Goal: Information Seeking & Learning: Learn about a topic

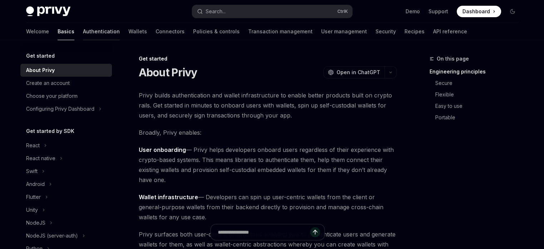
click at [83, 31] on link "Authentication" at bounding box center [101, 31] width 37 height 17
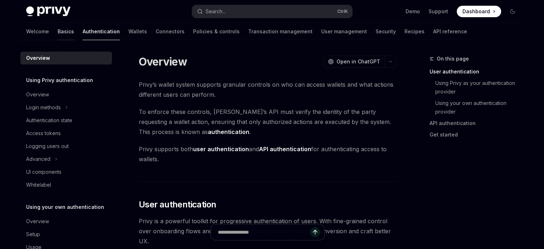
click at [58, 35] on link "Basics" at bounding box center [66, 31] width 16 height 17
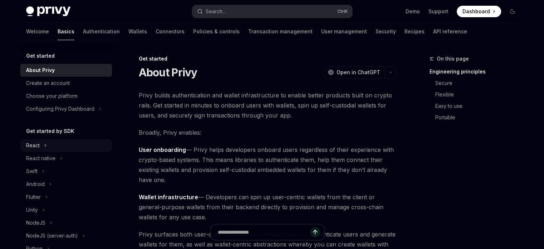
click at [35, 150] on div "React" at bounding box center [33, 145] width 14 height 9
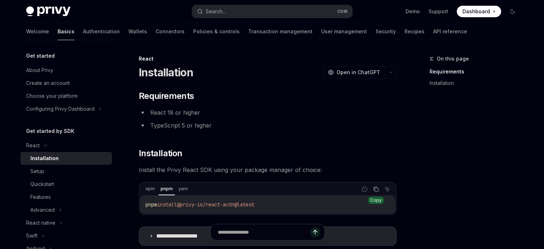
click at [374, 190] on icon "Copy the contents from the code block" at bounding box center [376, 189] width 6 height 6
click at [65, 175] on div "Setup" at bounding box center [68, 171] width 77 height 9
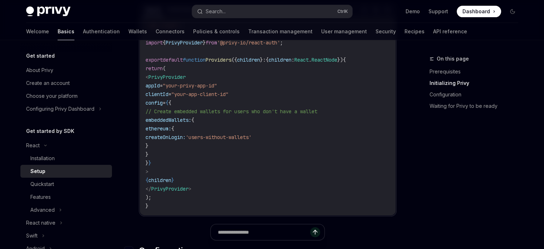
scroll to position [251, 0]
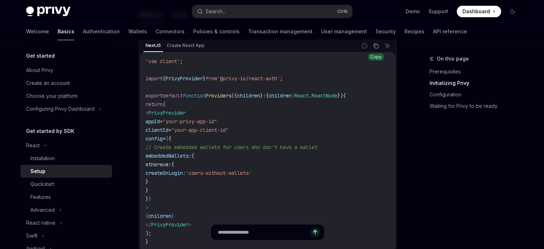
click at [373, 49] on button "Copy the contents from the code block" at bounding box center [376, 45] width 9 height 9
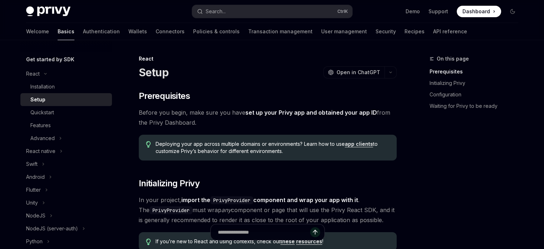
scroll to position [107, 0]
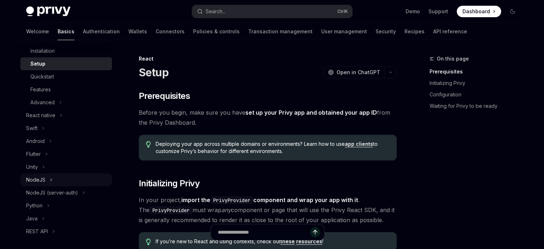
click at [55, 186] on div "NodeJS" at bounding box center [66, 179] width 92 height 13
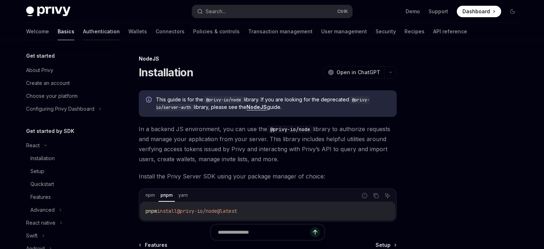
click at [84, 30] on link "Authentication" at bounding box center [101, 31] width 37 height 17
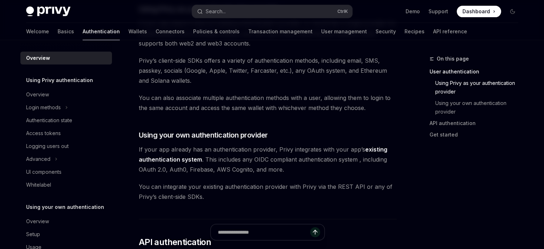
scroll to position [358, 0]
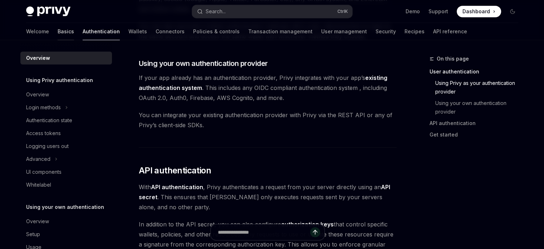
drag, startPoint x: 46, startPoint y: 33, endPoint x: 39, endPoint y: 30, distance: 7.1
click at [45, 32] on div "Welcome Basics Authentication Wallets Connectors Policies & controls Transactio…" at bounding box center [246, 31] width 441 height 17
click at [58, 30] on link "Basics" at bounding box center [66, 31] width 16 height 17
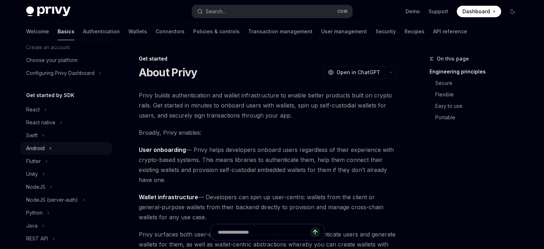
scroll to position [72, 0]
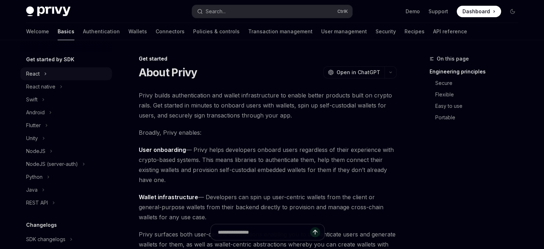
click at [39, 78] on div "React" at bounding box center [33, 73] width 14 height 9
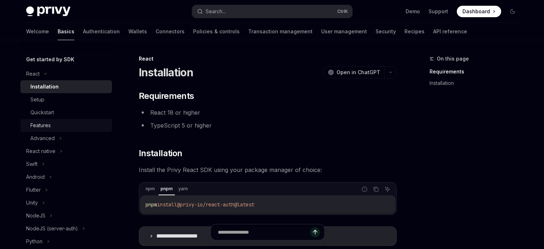
click at [81, 130] on div "Features" at bounding box center [68, 125] width 77 height 9
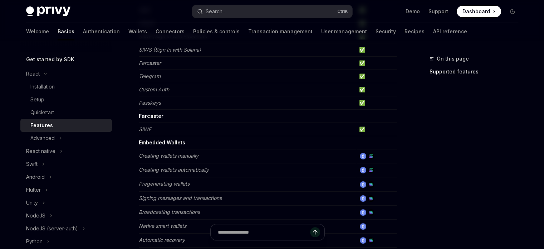
scroll to position [179, 0]
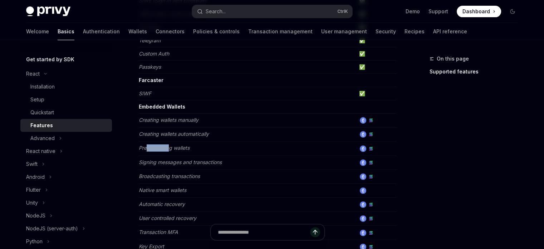
drag, startPoint x: 147, startPoint y: 152, endPoint x: 172, endPoint y: 151, distance: 25.1
click at [172, 151] on td "Pregenerating wallets" at bounding box center [248, 148] width 218 height 14
click at [180, 163] on em "Signing messages and transactions" at bounding box center [180, 162] width 83 height 6
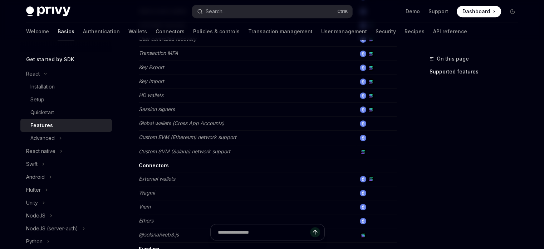
scroll to position [394, 0]
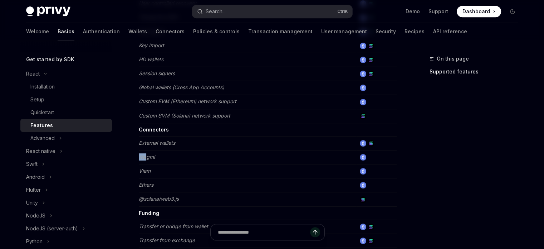
drag, startPoint x: 140, startPoint y: 153, endPoint x: 148, endPoint y: 154, distance: 8.4
click at [148, 154] on em "Wagmi" at bounding box center [147, 157] width 16 height 6
click at [150, 174] on td "Viem" at bounding box center [248, 171] width 218 height 14
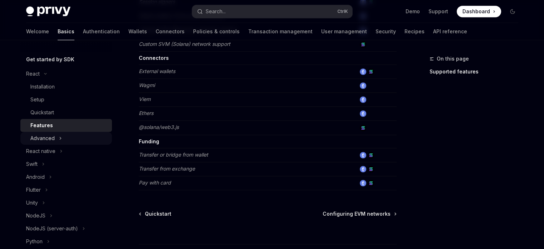
click at [59, 145] on div "Advanced" at bounding box center [66, 138] width 92 height 13
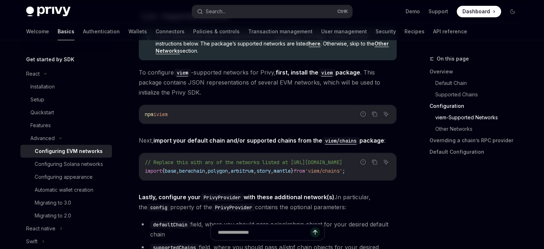
scroll to position [787, 0]
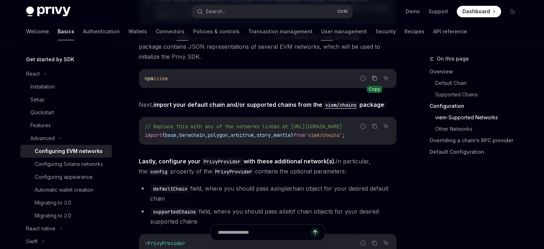
click at [372, 81] on icon "Copy the contents from the code block" at bounding box center [375, 78] width 6 height 6
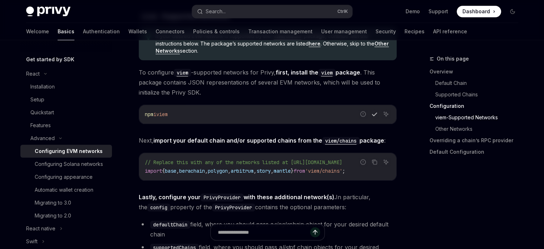
click at [168, 117] on span "viem" at bounding box center [161, 114] width 11 height 6
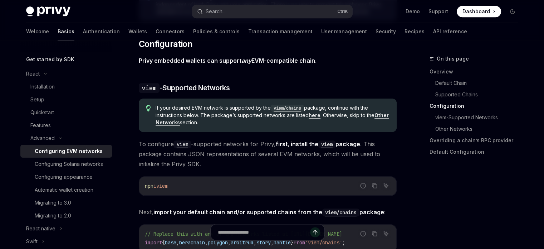
scroll to position [716, 0]
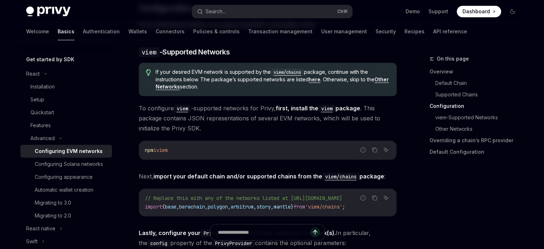
click at [171, 159] on div "npm i viem" at bounding box center [267, 150] width 257 height 19
click at [172, 154] on code "npm i viem" at bounding box center [268, 150] width 246 height 9
click at [167, 153] on span "viem" at bounding box center [161, 150] width 11 height 6
copy span "viem"
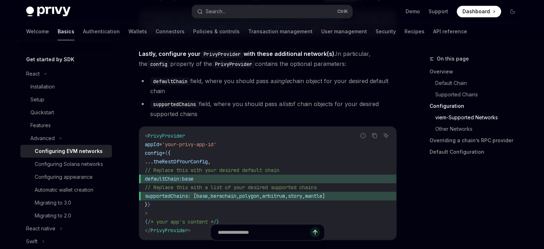
scroll to position [859, 0]
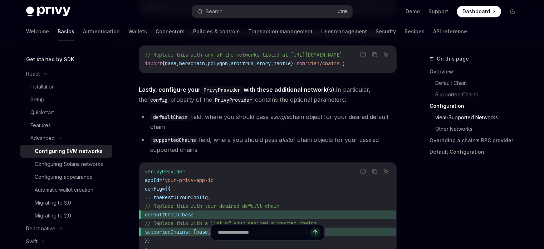
click at [203, 67] on span "berachain" at bounding box center [192, 63] width 26 height 6
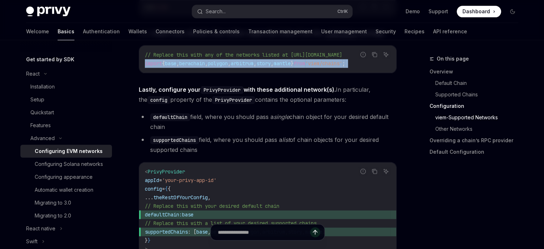
click at [203, 67] on span "berachain" at bounding box center [192, 63] width 26 height 6
copy div "import { base , berachain , polygon , arbitrum , story , mantle } from 'viem/ch…"
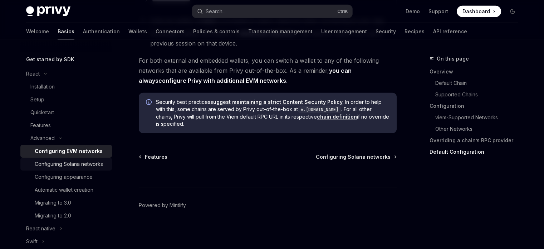
scroll to position [107, 0]
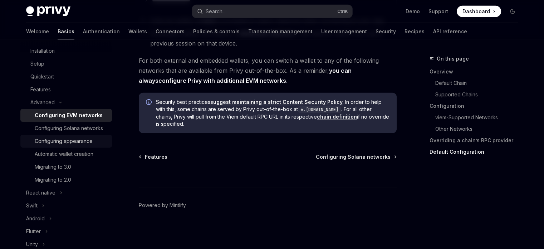
click at [80, 145] on div "Configuring appearance" at bounding box center [64, 141] width 58 height 9
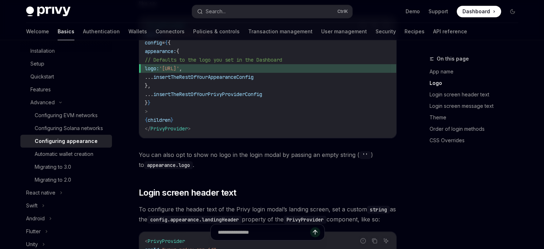
scroll to position [358, 0]
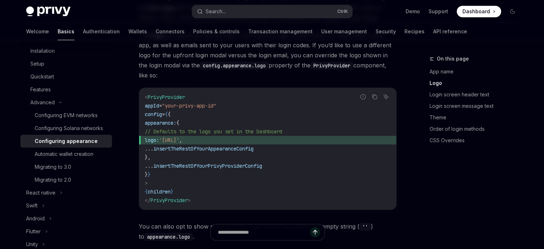
click at [262, 163] on span "insertTheRestOfYourPrivyProviderConfig" at bounding box center [208, 166] width 109 height 6
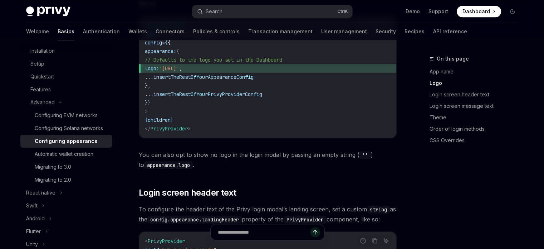
scroll to position [286, 0]
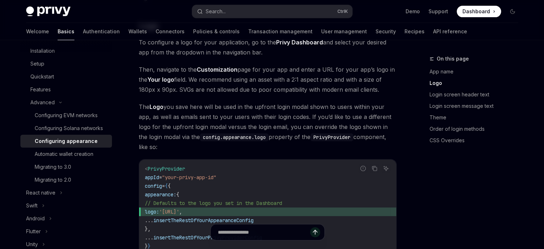
drag, startPoint x: 83, startPoint y: 173, endPoint x: 197, endPoint y: 228, distance: 127.1
click at [83, 158] on div "Automatic wallet creation" at bounding box center [64, 154] width 59 height 9
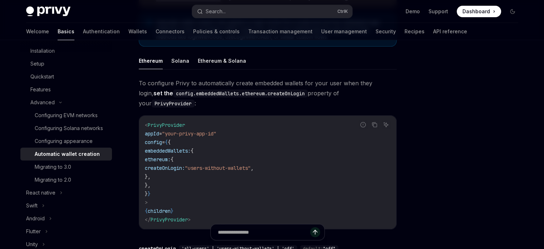
scroll to position [107, 0]
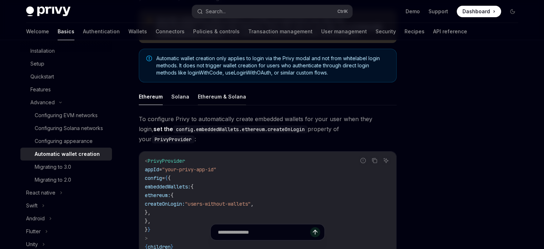
click at [220, 97] on button "Ethereum & Solana" at bounding box center [222, 96] width 48 height 17
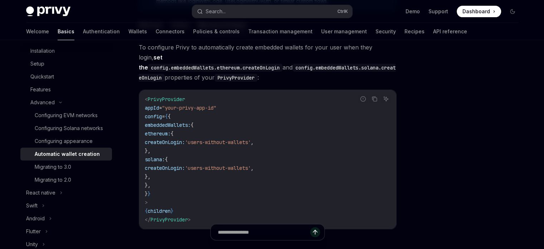
scroll to position [107, 0]
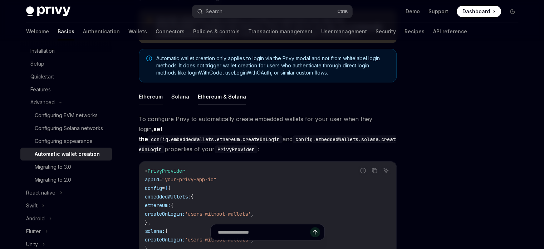
click at [156, 90] on button "Ethereum" at bounding box center [151, 96] width 24 height 17
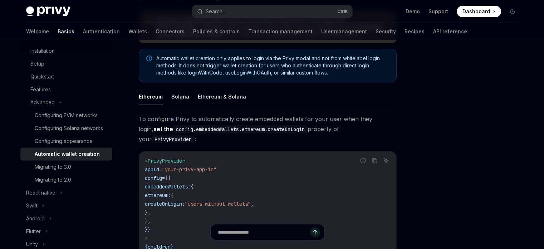
scroll to position [215, 0]
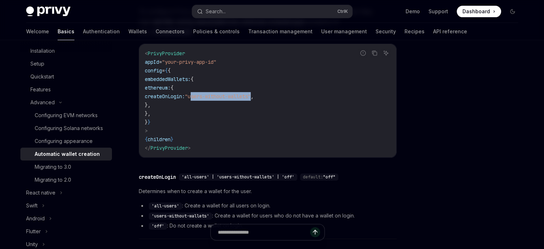
drag, startPoint x: 245, startPoint y: 96, endPoint x: 311, endPoint y: 97, distance: 66.2
click at [251, 97] on span ""users-without-wallets"" at bounding box center [218, 96] width 66 height 6
copy span "users-without-wallets"
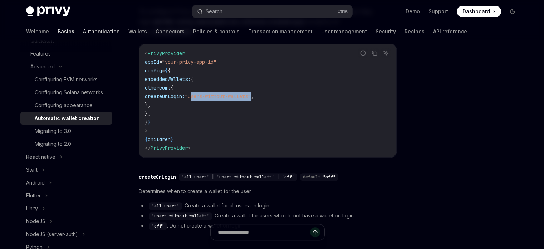
click at [83, 29] on link "Authentication" at bounding box center [101, 31] width 37 height 17
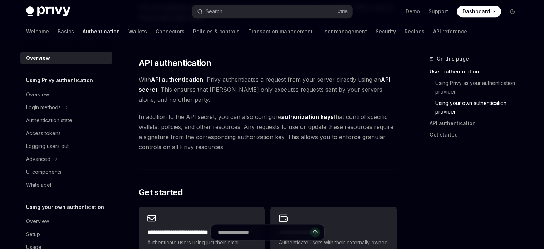
scroll to position [573, 0]
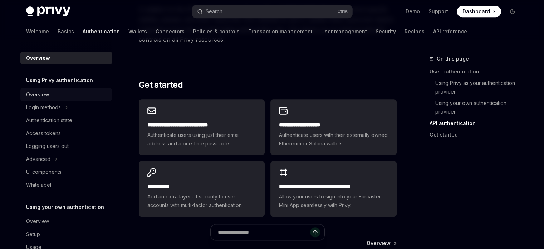
click at [48, 100] on link "Overview" at bounding box center [66, 94] width 92 height 13
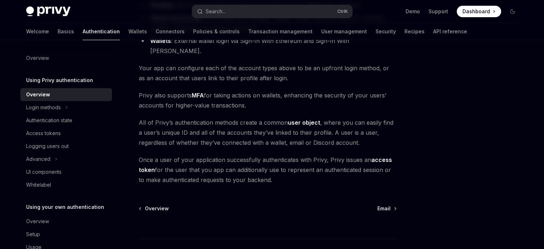
scroll to position [184, 0]
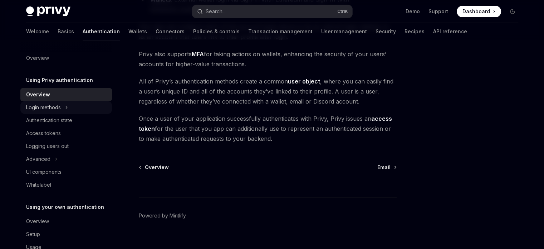
click at [79, 110] on div "Login methods" at bounding box center [66, 107] width 92 height 13
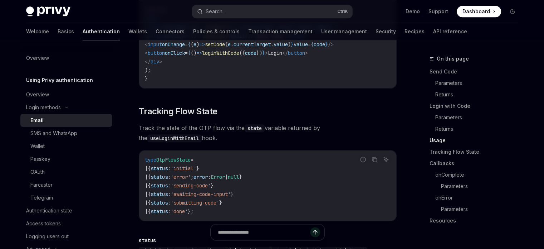
scroll to position [816, 0]
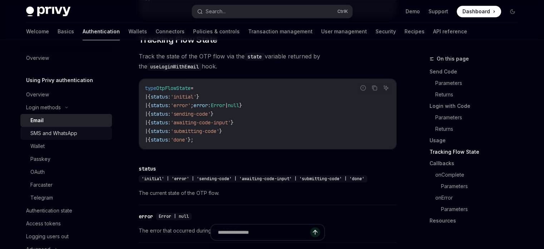
drag, startPoint x: 57, startPoint y: 131, endPoint x: 69, endPoint y: 136, distance: 12.5
click at [57, 131] on div "SMS and WhatsApp" at bounding box center [53, 133] width 47 height 9
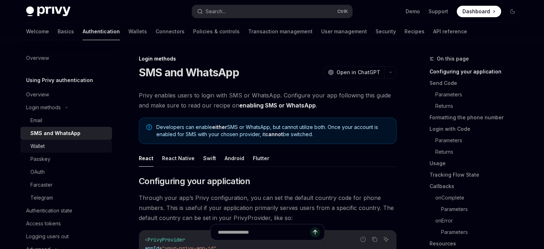
click at [83, 146] on div "Wallet" at bounding box center [68, 146] width 77 height 9
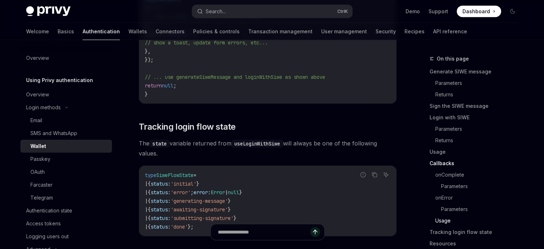
scroll to position [1790, 0]
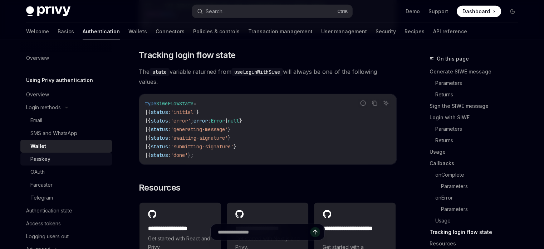
click at [46, 163] on div "Passkey" at bounding box center [40, 159] width 20 height 9
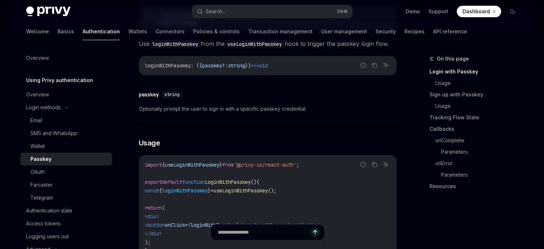
scroll to position [286, 0]
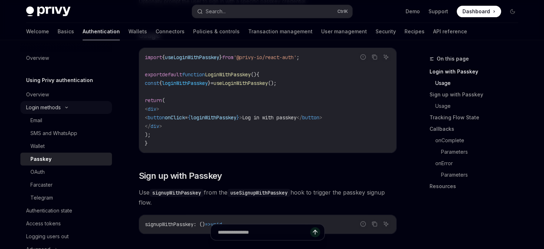
click at [63, 108] on div "Login methods" at bounding box center [66, 107] width 92 height 13
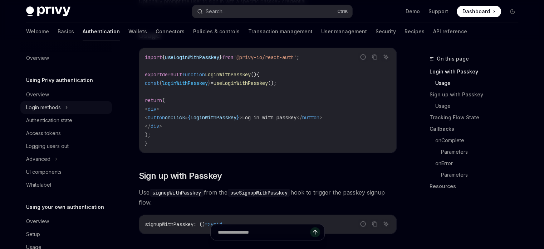
click at [63, 108] on div "Login methods" at bounding box center [66, 107] width 92 height 13
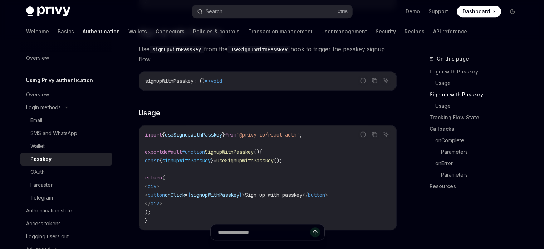
scroll to position [465, 0]
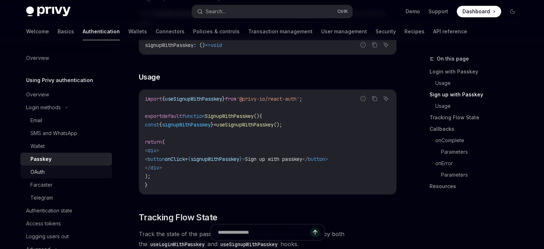
click at [49, 170] on div "OAuth" at bounding box center [68, 172] width 77 height 9
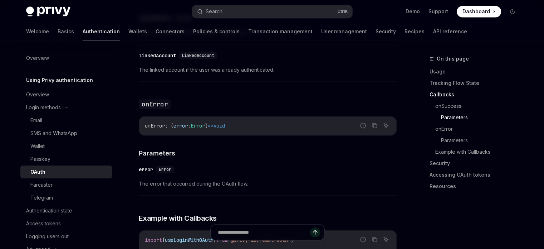
scroll to position [1253, 0]
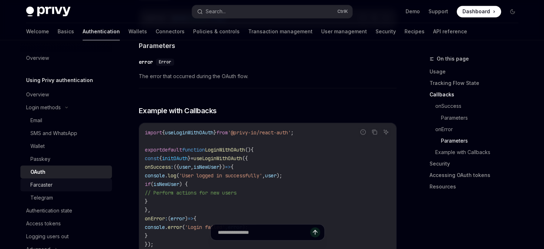
click at [61, 186] on div "Farcaster" at bounding box center [68, 184] width 77 height 9
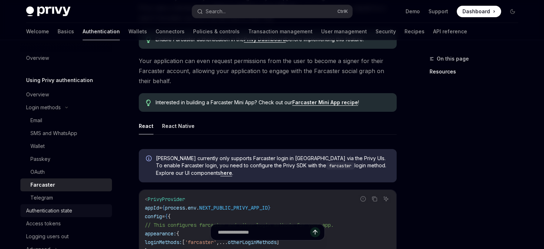
scroll to position [36, 0]
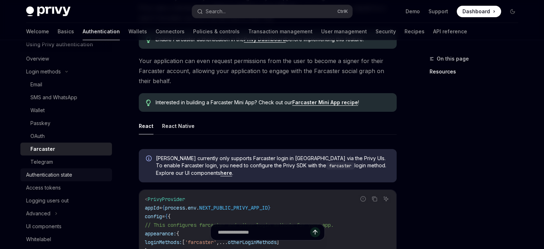
click at [74, 169] on link "Authentication state" at bounding box center [66, 174] width 92 height 13
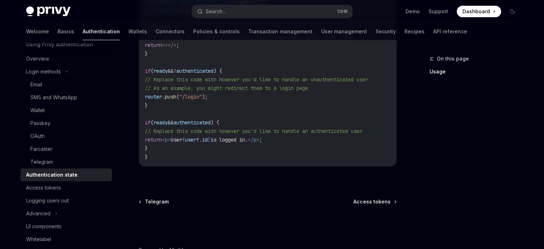
scroll to position [369, 0]
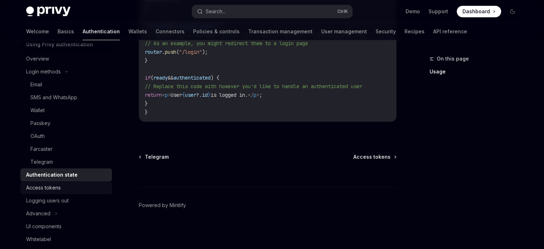
click at [82, 189] on div "Access tokens" at bounding box center [67, 187] width 82 height 9
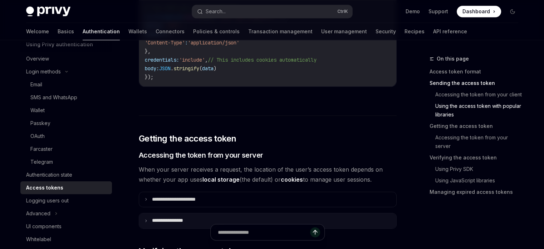
scroll to position [895, 0]
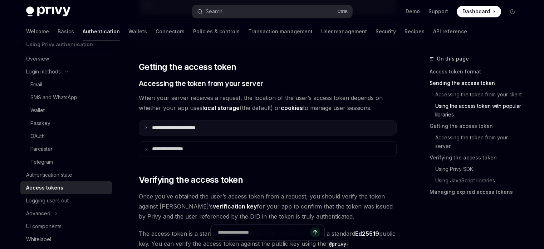
click at [150, 135] on summary "**********" at bounding box center [267, 127] width 257 height 15
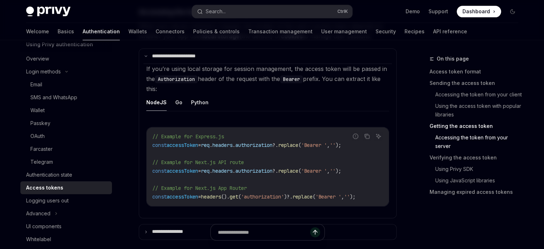
scroll to position [931, 0]
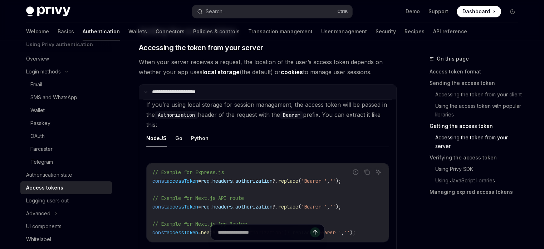
click at [156, 95] on p "**********" at bounding box center [181, 92] width 59 height 6
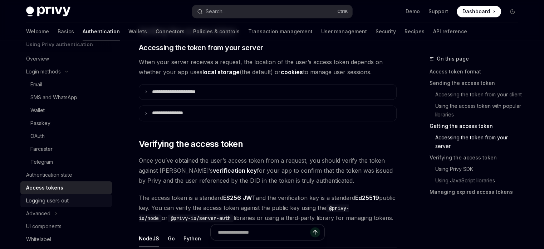
click at [63, 204] on div "Logging users out" at bounding box center [47, 200] width 43 height 9
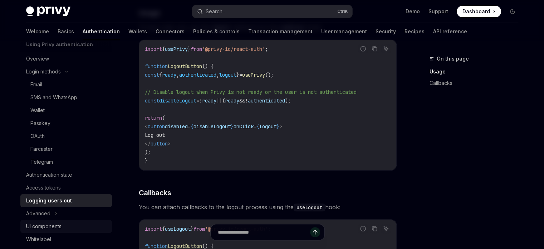
scroll to position [72, 0]
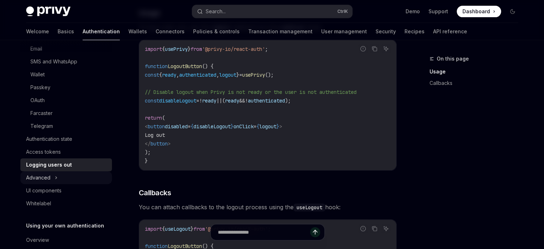
click at [49, 173] on div "Advanced" at bounding box center [66, 177] width 92 height 13
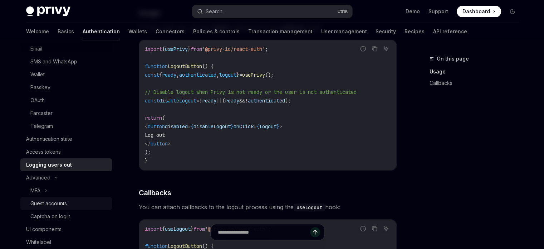
scroll to position [107, 0]
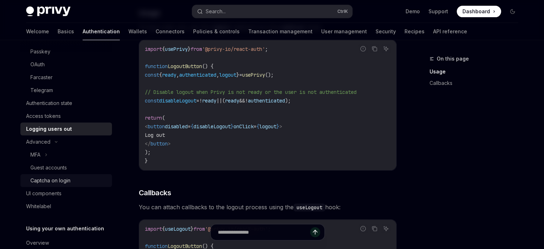
click at [70, 184] on div "Captcha on login" at bounding box center [50, 180] width 40 height 9
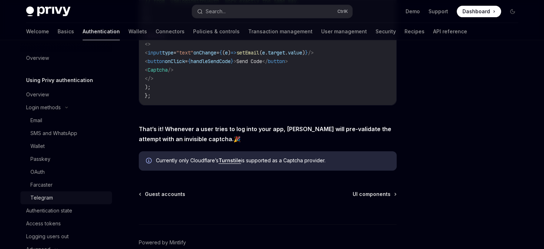
scroll to position [286, 0]
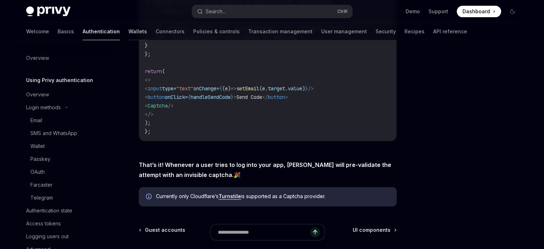
click at [129, 33] on link "Wallets" at bounding box center [138, 31] width 19 height 17
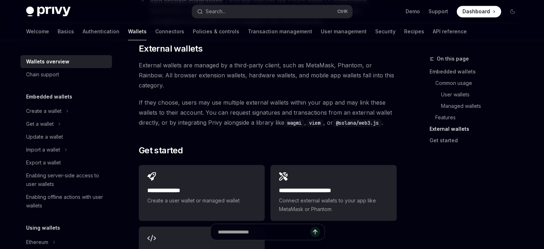
scroll to position [1181, 0]
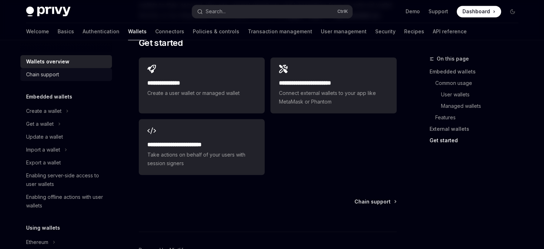
click at [55, 77] on div "Chain support" at bounding box center [42, 74] width 33 height 9
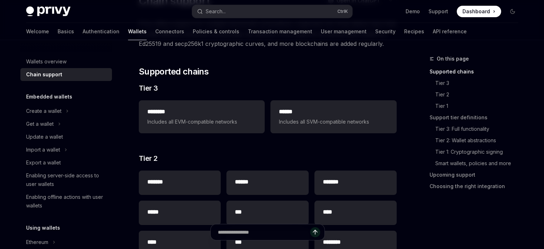
scroll to position [179, 0]
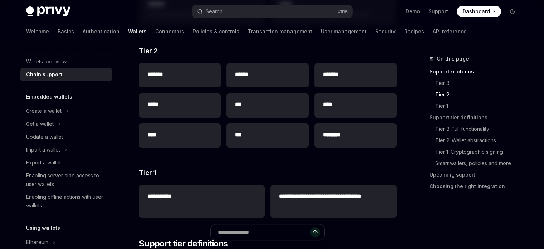
click at [73, 100] on div "Embedded wallets" at bounding box center [66, 96] width 92 height 9
click at [64, 105] on div "Create a wallet" at bounding box center [66, 111] width 92 height 13
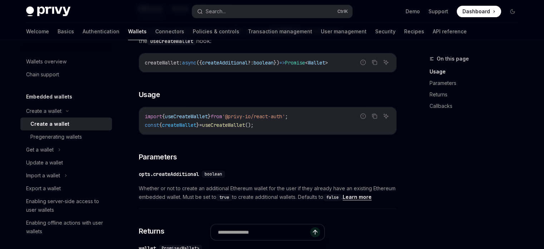
scroll to position [358, 0]
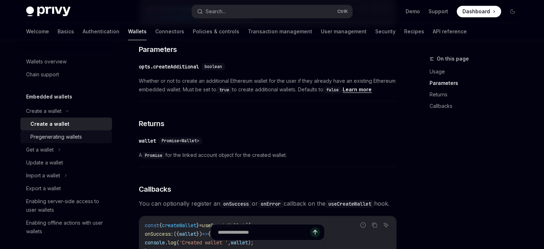
click at [87, 139] on div "Pregenerating wallets" at bounding box center [68, 136] width 77 height 9
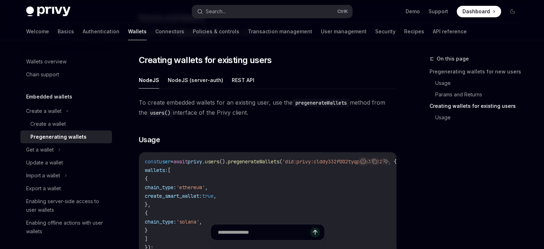
scroll to position [394, 0]
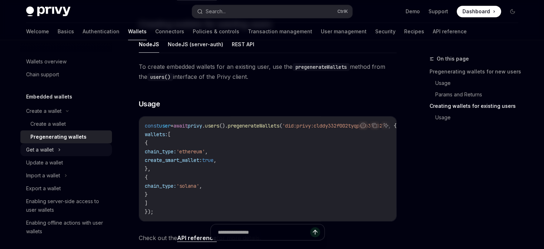
click at [78, 150] on div "Get a wallet" at bounding box center [66, 149] width 92 height 13
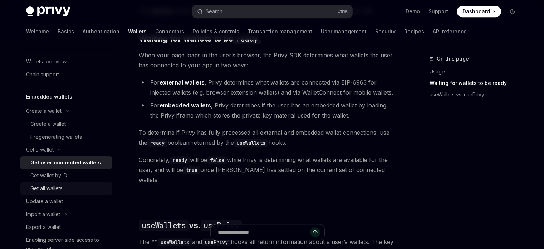
scroll to position [36, 0]
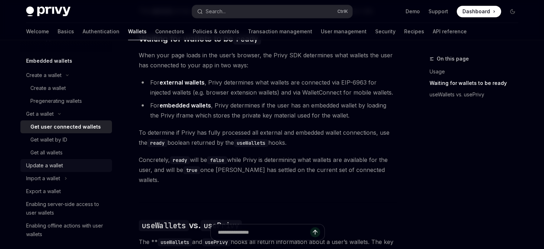
click at [69, 168] on div "Update a wallet" at bounding box center [67, 165] width 82 height 9
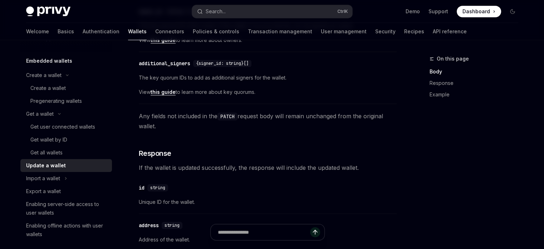
scroll to position [465, 0]
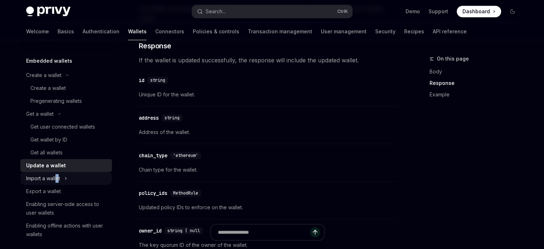
click at [59, 179] on div "Import a wallet" at bounding box center [43, 178] width 34 height 9
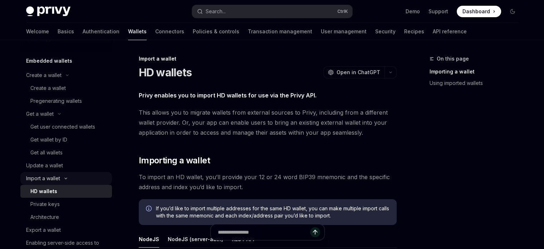
click at [62, 177] on div "Import a wallet" at bounding box center [66, 178] width 92 height 13
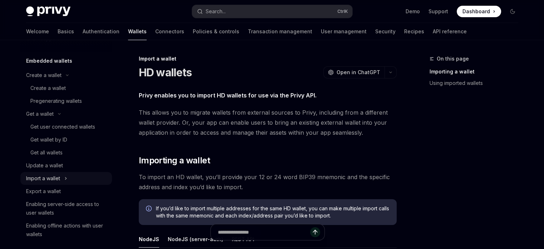
scroll to position [107, 0]
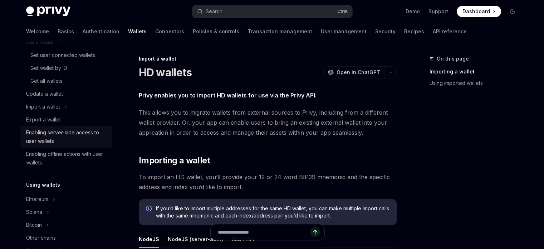
click at [50, 138] on div "Enabling server-side access to user wallets" at bounding box center [67, 136] width 82 height 17
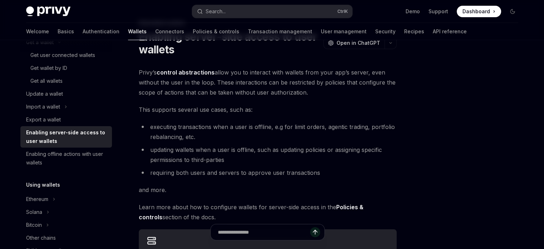
scroll to position [72, 0]
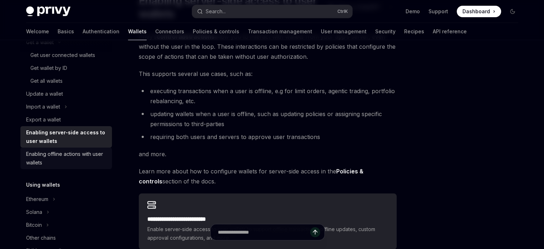
click at [94, 155] on div "Enabling offline actions with user wallets" at bounding box center [67, 158] width 82 height 17
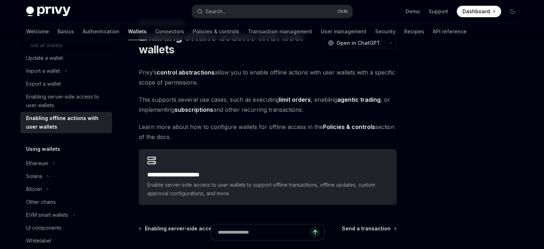
scroll to position [215, 0]
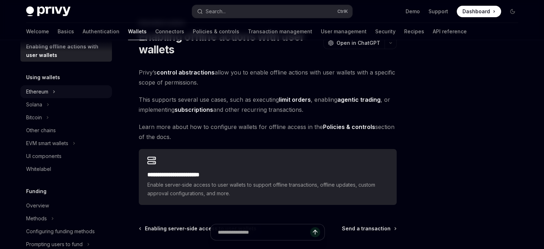
click at [39, 93] on div "Ethereum" at bounding box center [37, 91] width 22 height 9
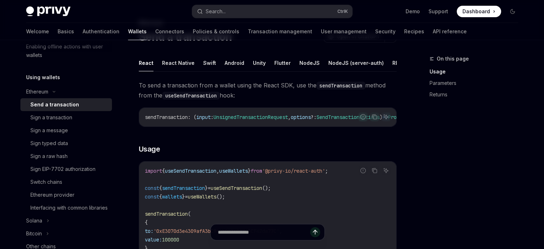
scroll to position [107, 0]
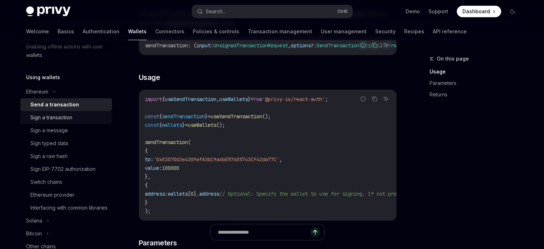
click at [82, 114] on div "Sign a transaction" at bounding box center [68, 117] width 77 height 9
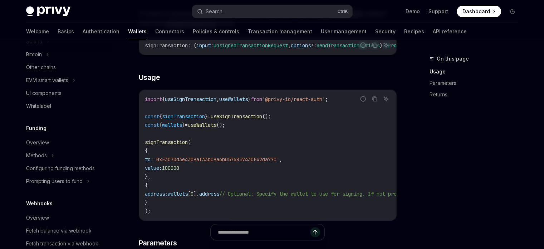
scroll to position [465, 0]
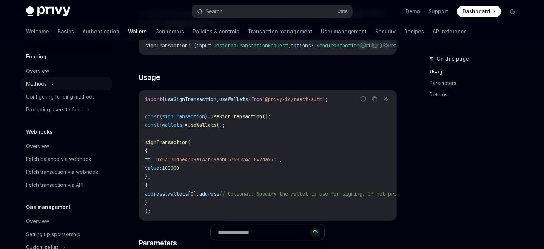
click at [74, 90] on div "Methods" at bounding box center [66, 83] width 92 height 13
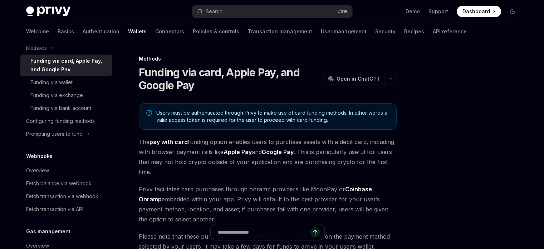
scroll to position [573, 0]
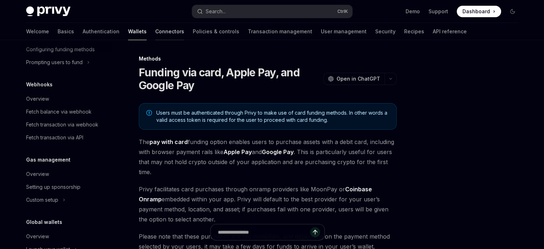
click at [155, 33] on link "Connectors" at bounding box center [169, 31] width 29 height 17
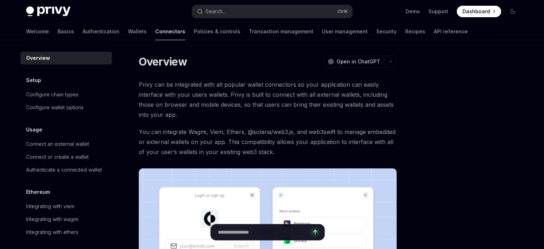
scroll to position [107, 0]
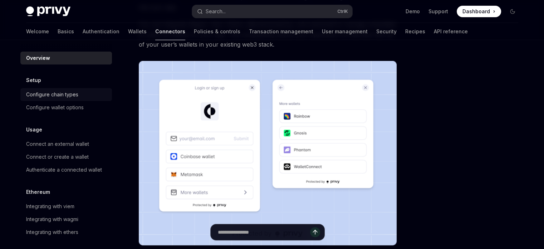
click at [86, 91] on div "Configure chain types" at bounding box center [67, 94] width 82 height 9
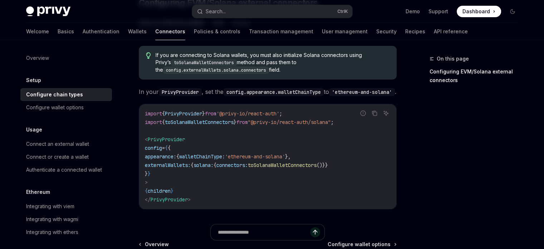
scroll to position [107, 0]
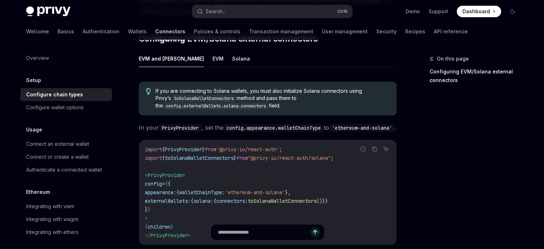
click at [185, 61] on ul "EVM and [PERSON_NAME]" at bounding box center [268, 58] width 258 height 17
click at [213, 61] on button "EVM" at bounding box center [218, 58] width 11 height 17
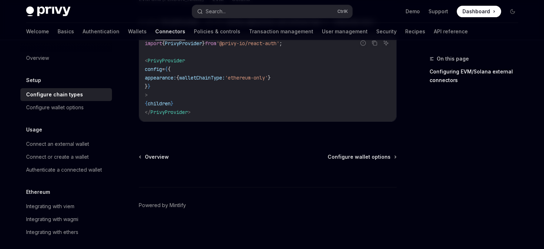
scroll to position [105, 0]
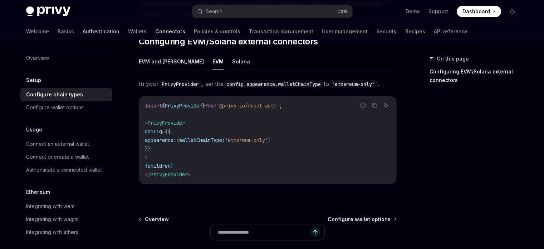
click at [83, 35] on link "Authentication" at bounding box center [101, 31] width 37 height 17
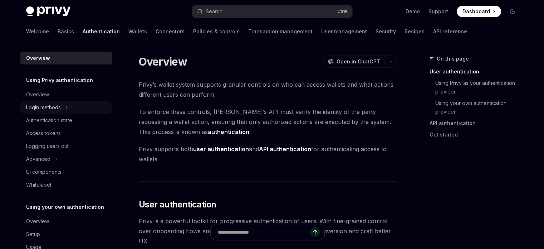
click at [63, 108] on div "Login methods" at bounding box center [66, 107] width 92 height 13
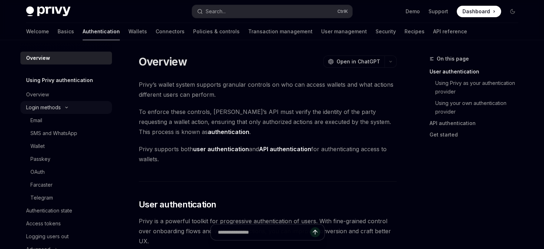
click at [63, 108] on div "Login methods" at bounding box center [66, 107] width 92 height 13
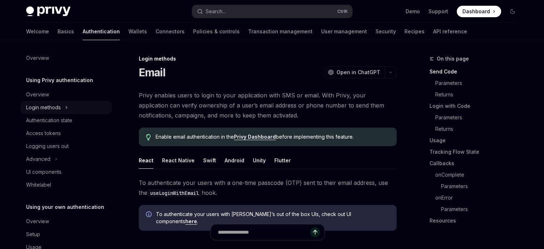
click at [63, 108] on div "Login methods" at bounding box center [66, 107] width 92 height 13
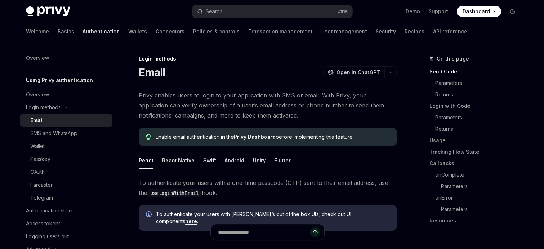
click at [47, 154] on link "Passkey" at bounding box center [66, 158] width 92 height 13
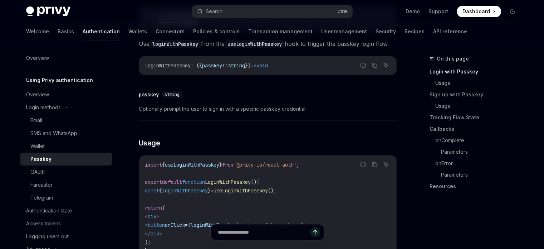
scroll to position [251, 0]
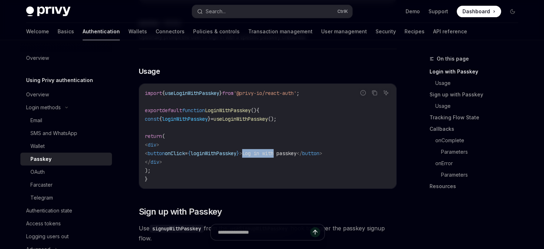
drag, startPoint x: 273, startPoint y: 157, endPoint x: 308, endPoint y: 157, distance: 34.4
click at [308, 156] on span "< button onClick = { loginWithPasskey } > Log in with passkey </ button >" at bounding box center [234, 153] width 178 height 6
click at [301, 171] on code "import { useLoginWithPasskey } from '@privy-io/react-auth' ; export default fun…" at bounding box center [268, 136] width 246 height 94
click at [65, 151] on link "Wallet" at bounding box center [66, 146] width 92 height 13
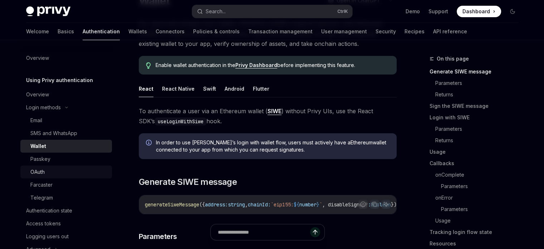
click at [55, 173] on div "OAuth" at bounding box center [68, 172] width 77 height 9
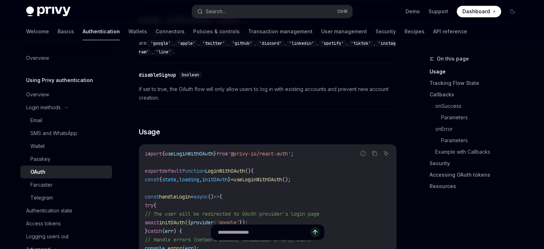
scroll to position [465, 0]
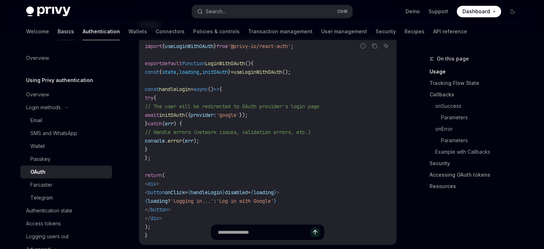
click at [58, 31] on link "Basics" at bounding box center [66, 31] width 16 height 17
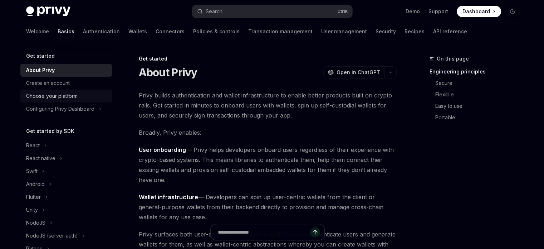
click at [94, 98] on div "Choose your platform" at bounding box center [67, 96] width 82 height 9
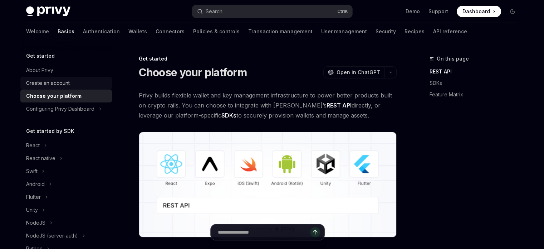
click at [73, 83] on div "Create an account" at bounding box center [67, 83] width 82 height 9
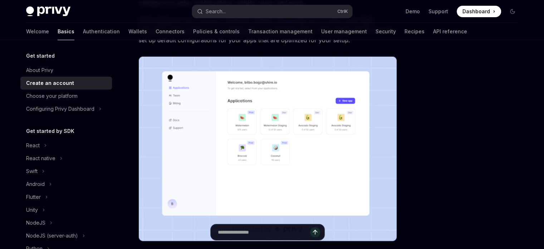
scroll to position [210, 0]
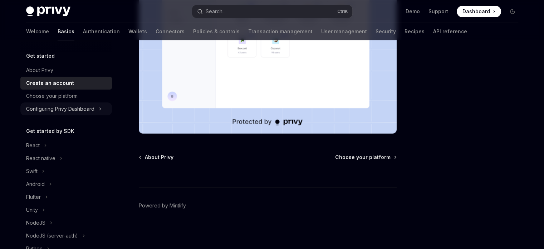
click at [57, 113] on div "Configuring Privy Dashboard" at bounding box center [60, 109] width 68 height 9
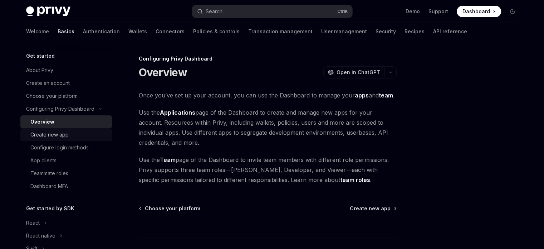
click at [96, 141] on link "Create new app" at bounding box center [66, 134] width 92 height 13
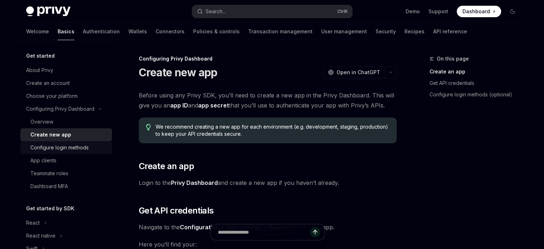
click at [80, 152] on div "Configure login methods" at bounding box center [59, 147] width 58 height 9
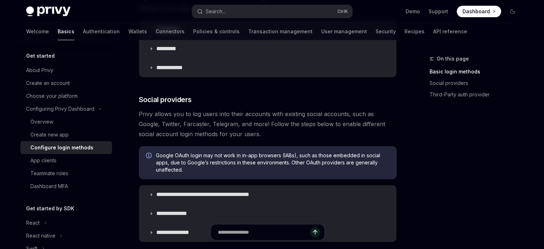
scroll to position [107, 0]
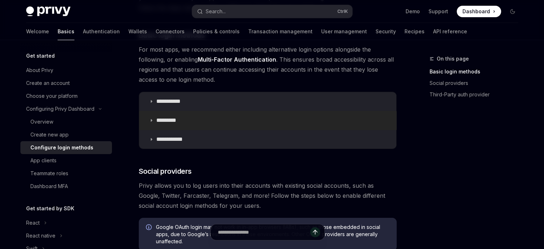
click at [153, 120] on icon at bounding box center [151, 120] width 4 height 4
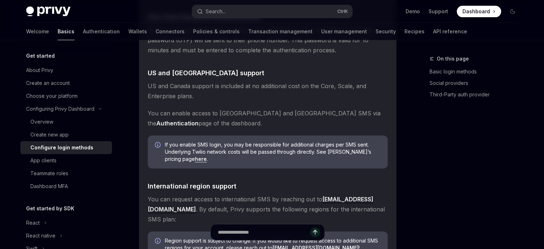
scroll to position [92, 0]
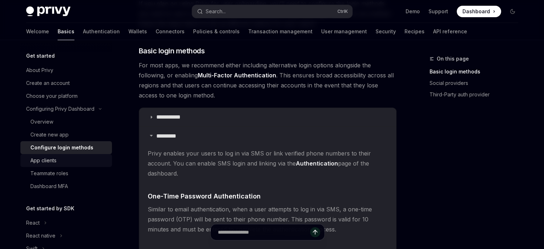
click at [55, 167] on link "App clients" at bounding box center [66, 160] width 92 height 13
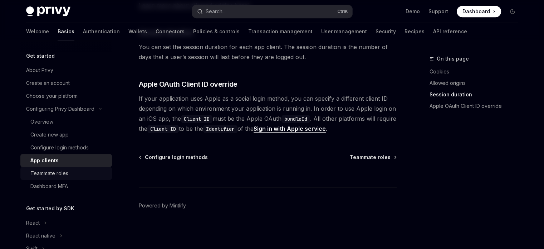
scroll to position [143, 0]
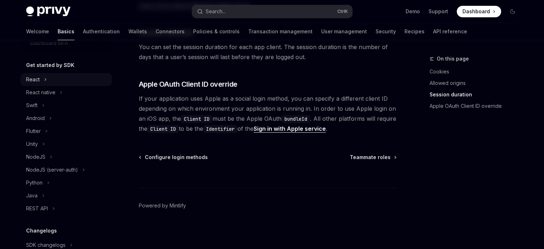
click at [52, 86] on div "React" at bounding box center [66, 79] width 92 height 13
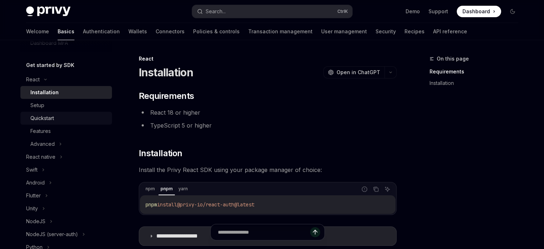
click at [74, 122] on link "Quickstart" at bounding box center [66, 118] width 92 height 13
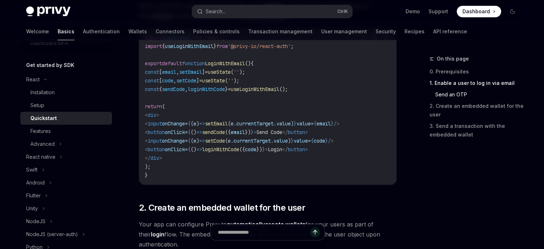
scroll to position [322, 0]
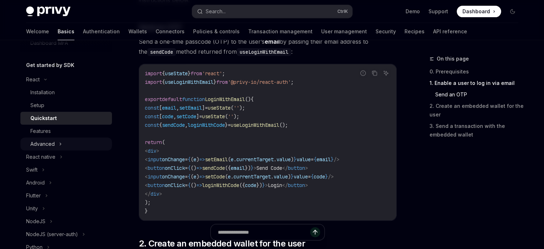
click at [71, 150] on div "Advanced" at bounding box center [66, 143] width 92 height 13
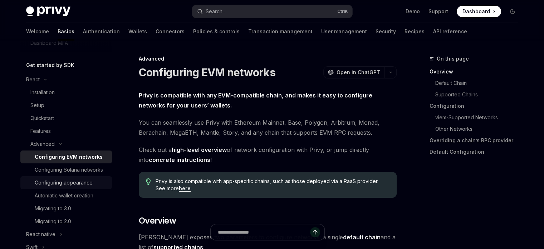
scroll to position [179, 0]
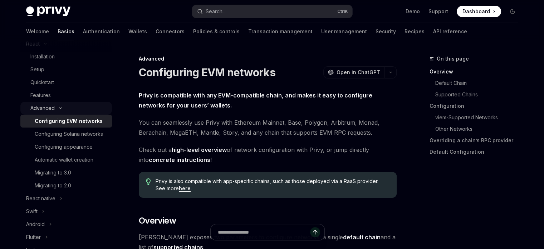
click at [62, 115] on div "Advanced" at bounding box center [66, 108] width 92 height 13
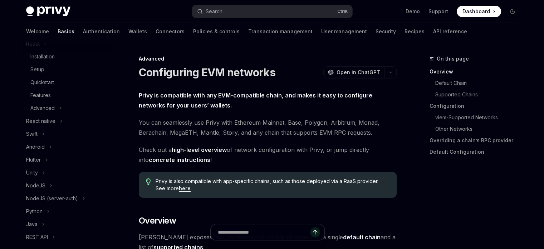
scroll to position [107, 0]
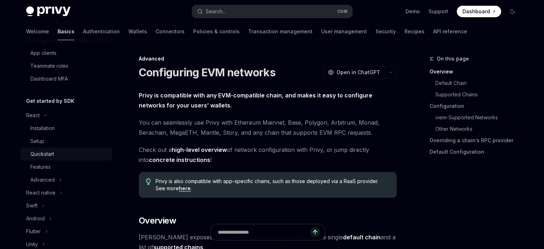
click at [54, 158] on div "Quickstart" at bounding box center [42, 154] width 24 height 9
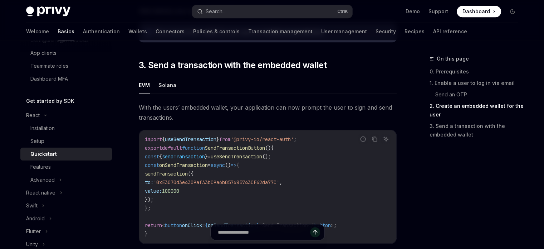
scroll to position [798, 0]
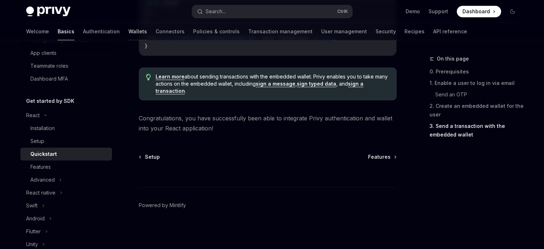
click at [129, 33] on link "Wallets" at bounding box center [138, 31] width 19 height 17
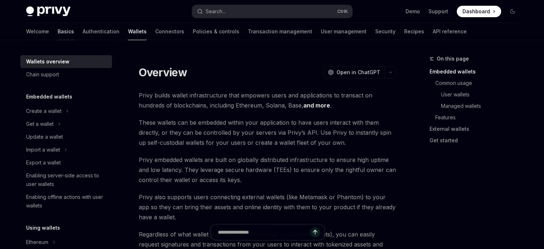
click at [58, 32] on link "Basics" at bounding box center [66, 31] width 16 height 17
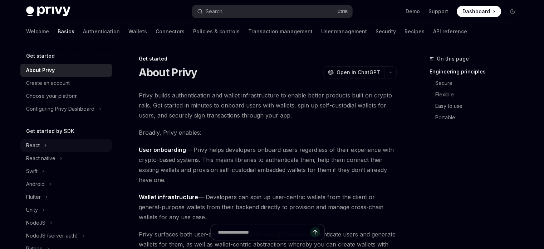
click at [42, 152] on div "React" at bounding box center [66, 145] width 92 height 13
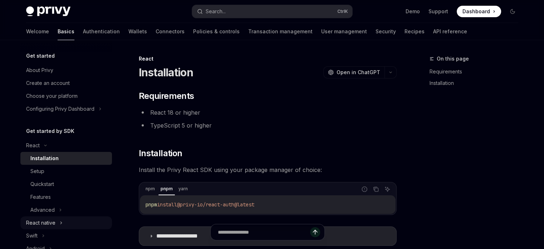
scroll to position [72, 0]
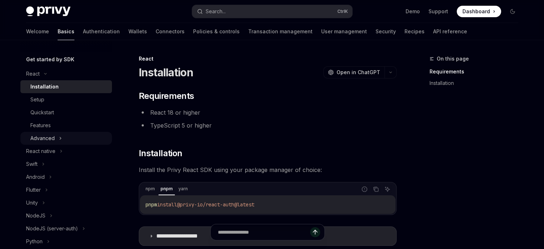
click at [56, 145] on div "Advanced" at bounding box center [66, 138] width 92 height 13
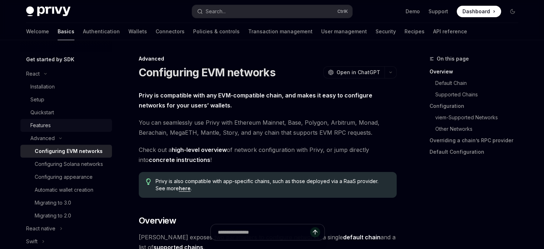
type textarea "*"
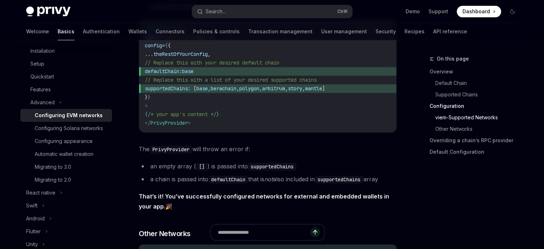
scroll to position [1074, 0]
